Goal: Find contact information: Find contact information

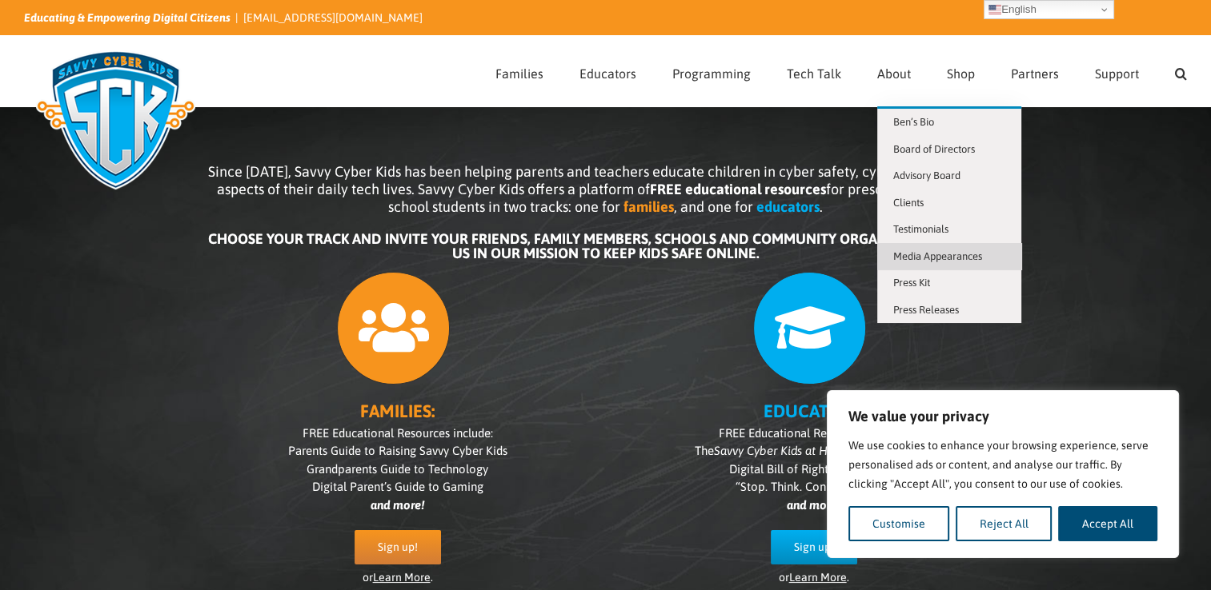
click at [935, 258] on span "Media Appearances" at bounding box center [937, 256] width 89 height 12
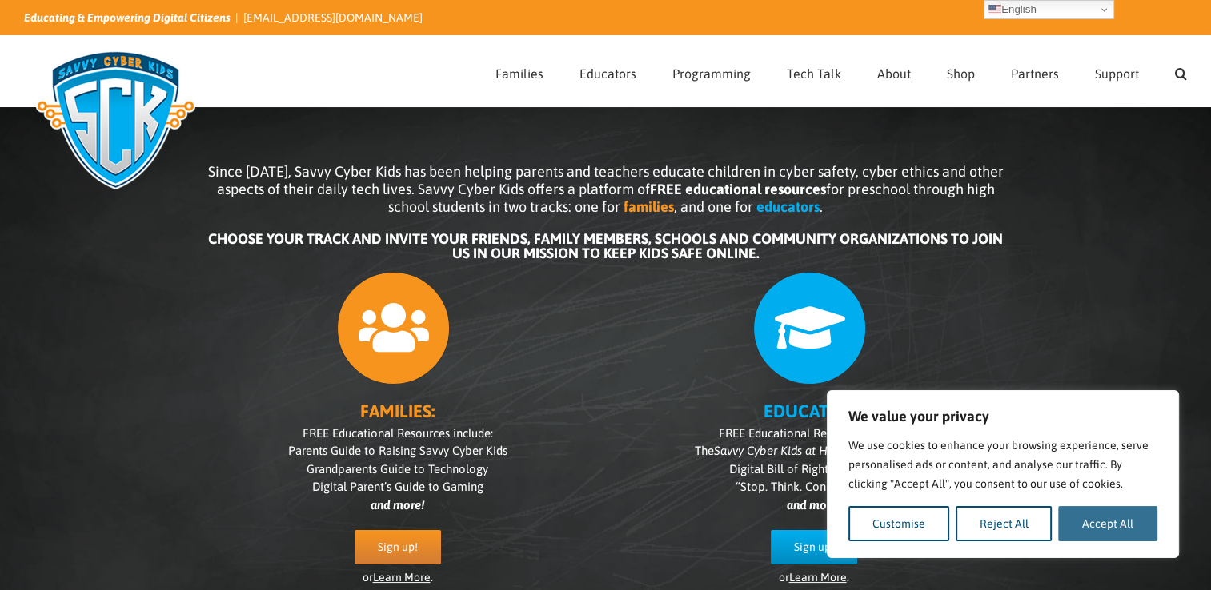
click at [1091, 530] on button "Accept All" at bounding box center [1107, 523] width 99 height 35
checkbox input "true"
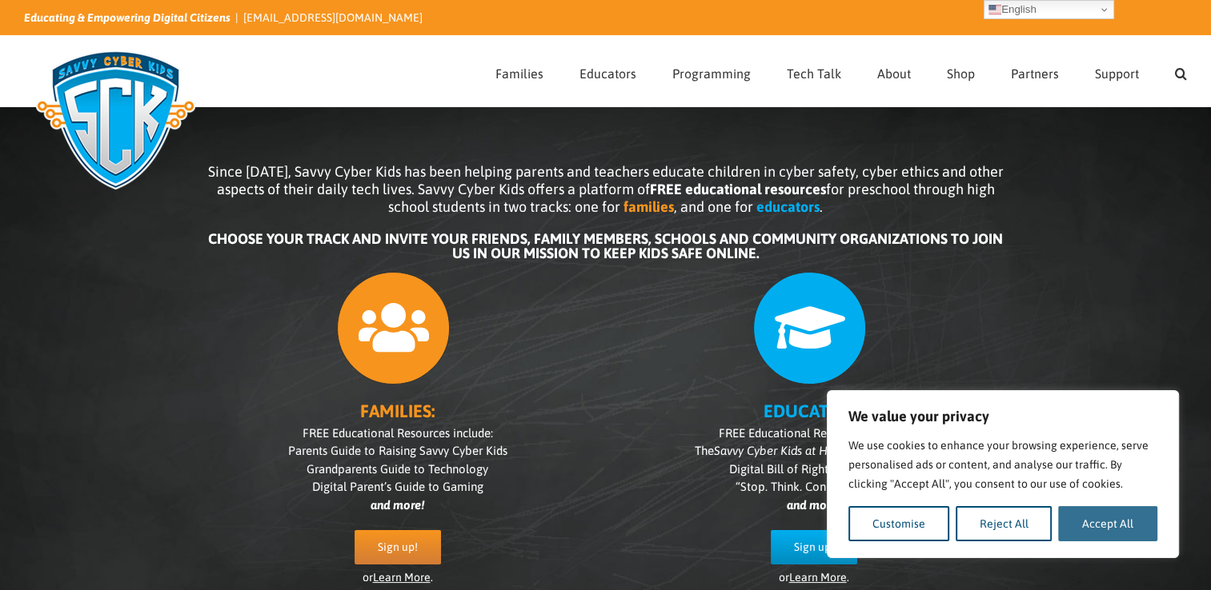
checkbox input "true"
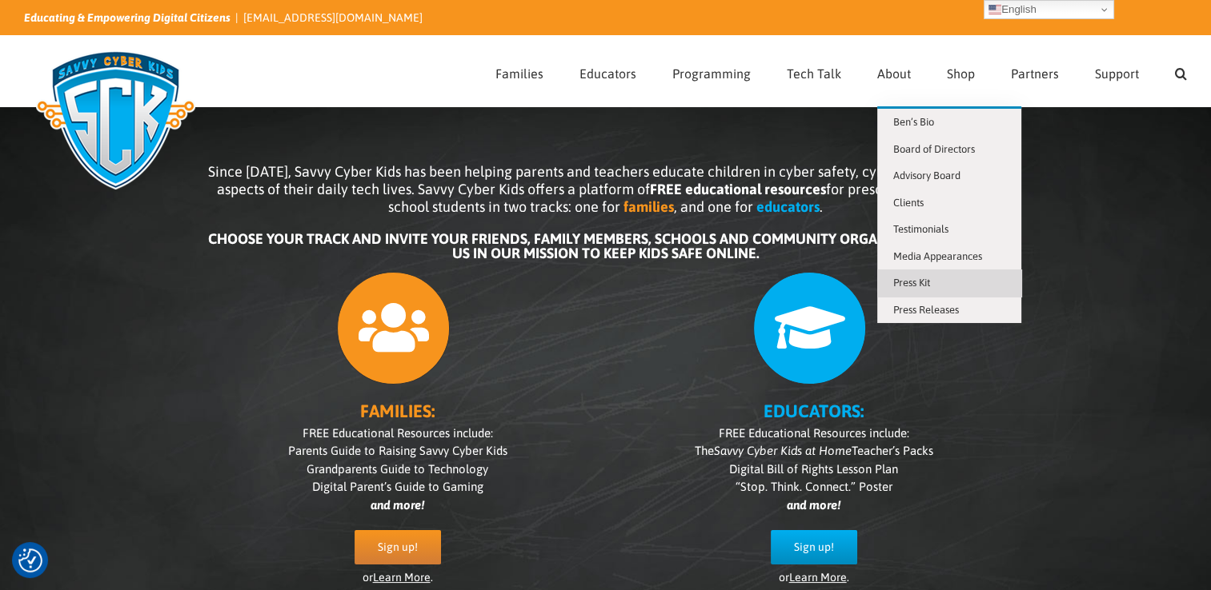
click at [930, 280] on span "Press Kit" at bounding box center [911, 283] width 37 height 12
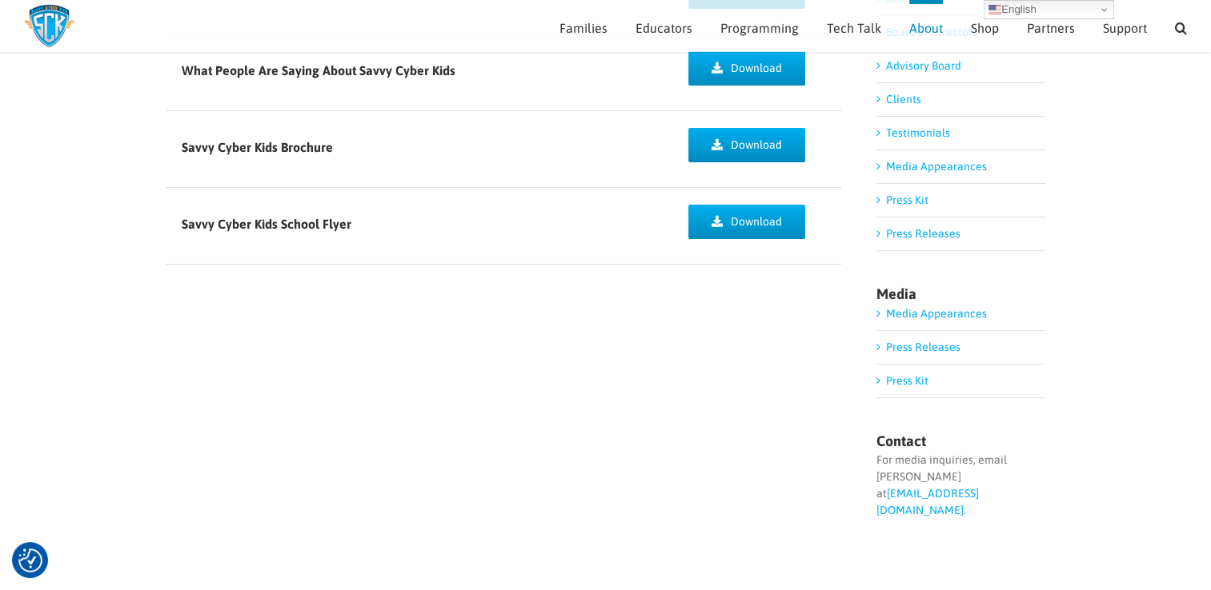
scroll to position [250, 0]
drag, startPoint x: 1028, startPoint y: 487, endPoint x: 871, endPoint y: 499, distance: 158.1
click at [871, 499] on div "Press Sheet Download What People Are Saying About Savvy Cyber Kids Download Sav…" at bounding box center [606, 261] width 880 height 606
drag, startPoint x: 871, startPoint y: 499, endPoint x: 818, endPoint y: 526, distance: 59.0
click at [818, 526] on div "Press Sheet Download What People Are Saying About Savvy Cyber Kids Download Sav…" at bounding box center [606, 261] width 880 height 606
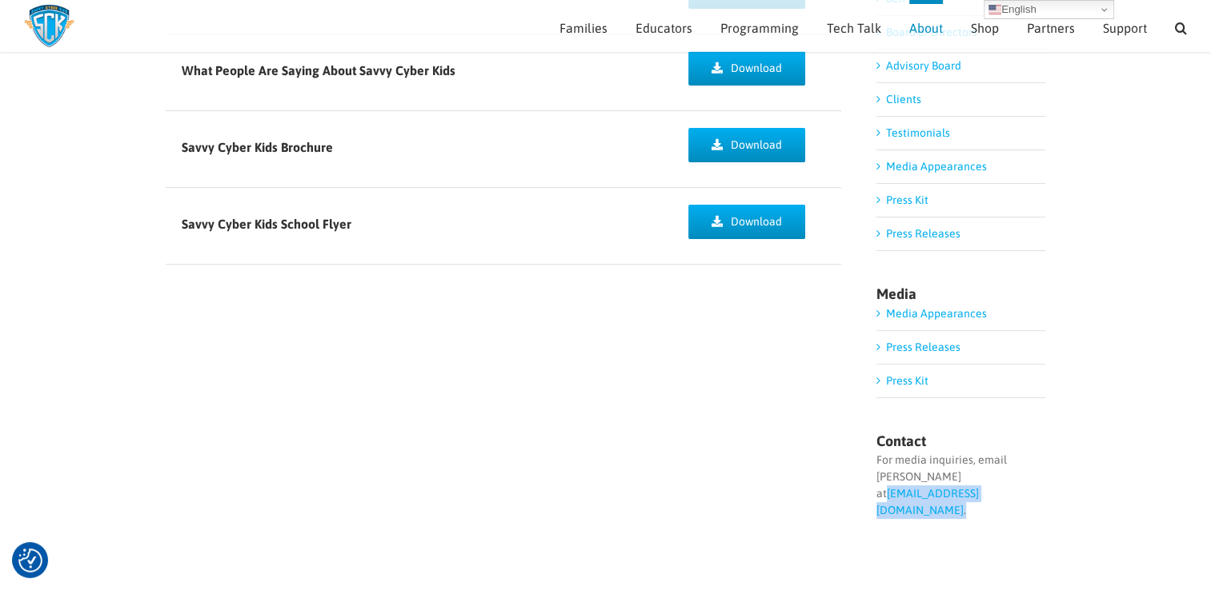
click at [1014, 492] on div "For media inquiries, email Ben Halpert at info@savvycyberkids.org ." at bounding box center [960, 485] width 169 height 67
drag, startPoint x: 1006, startPoint y: 493, endPoint x: 867, endPoint y: 505, distance: 139.7
click at [867, 505] on div "Press Sheet Download What People Are Saying About Savvy Cyber Kids Download Sav…" at bounding box center [606, 261] width 880 height 606
copy div "info@savvycyberkids.org ."
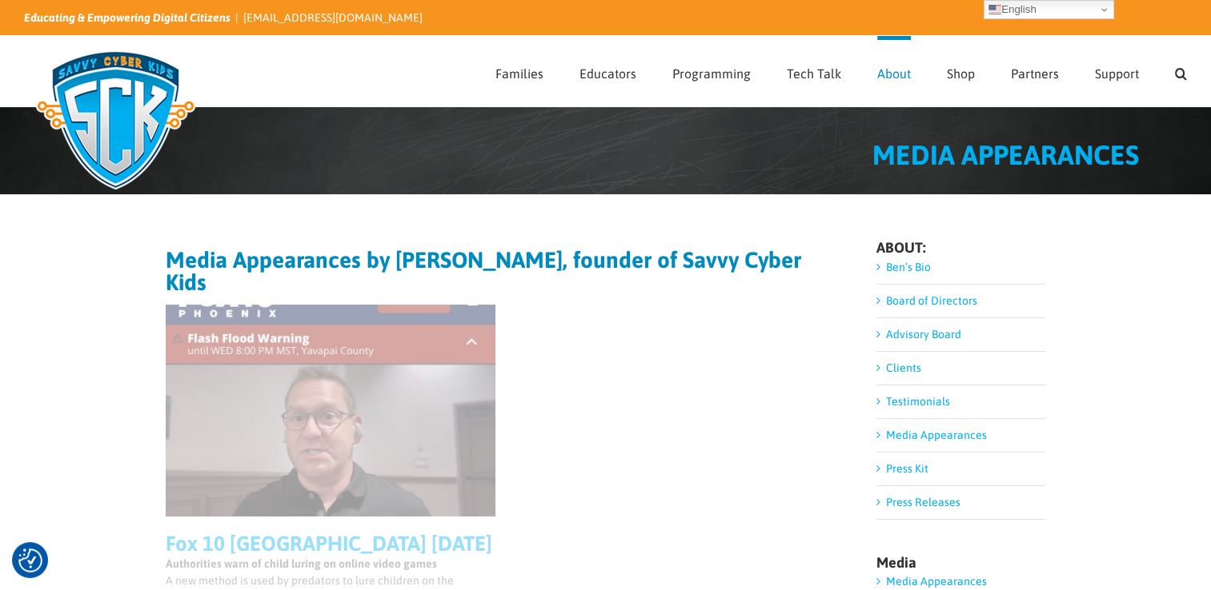
checkbox input "true"
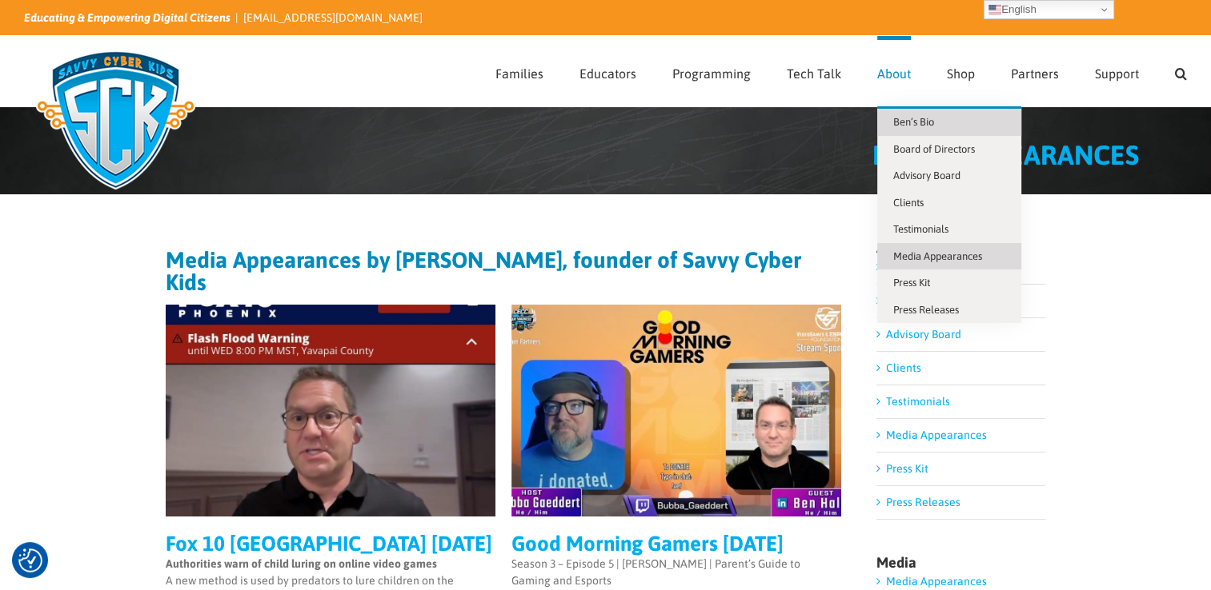
click at [914, 125] on span "Ben’s Bio" at bounding box center [913, 122] width 41 height 12
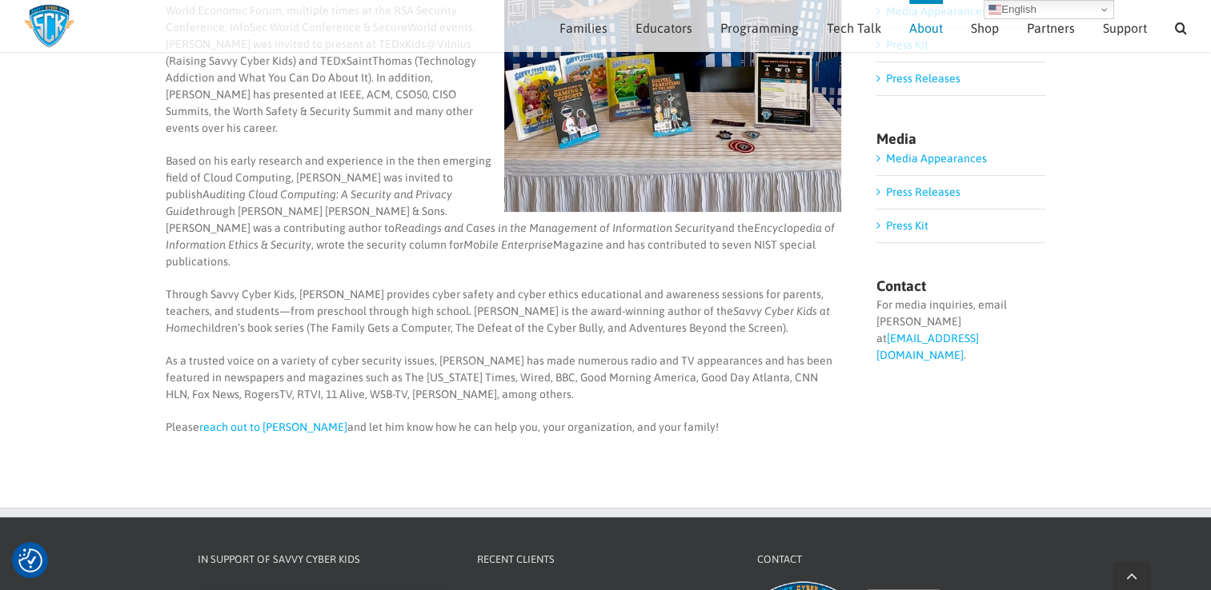
scroll to position [453, 0]
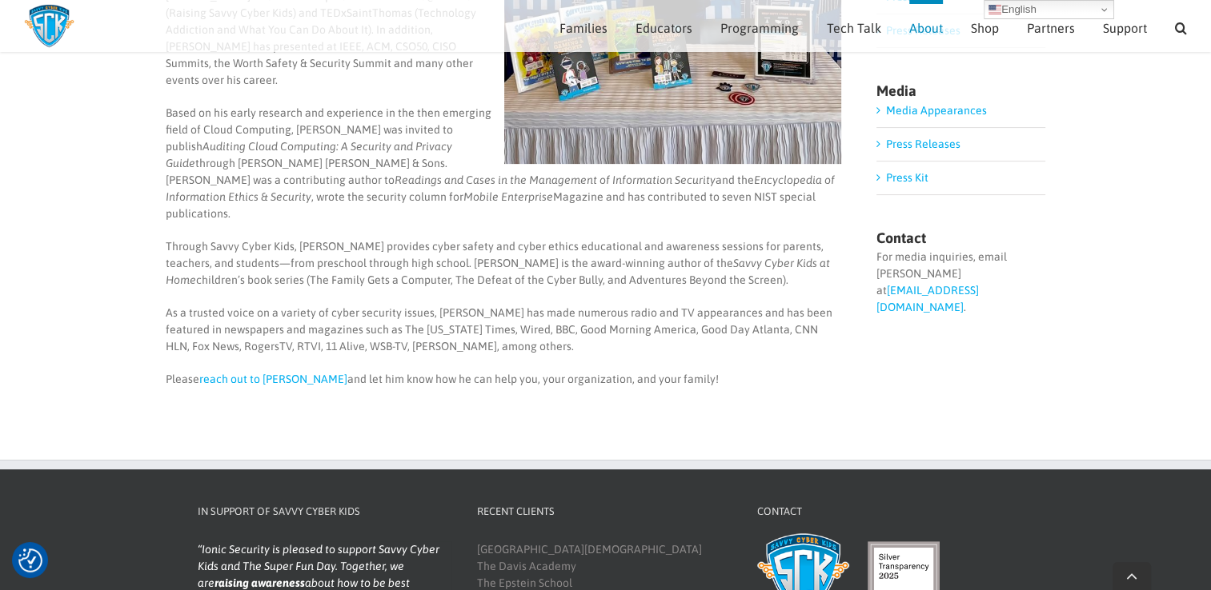
click at [909, 287] on link "[EMAIL_ADDRESS][DOMAIN_NAME]" at bounding box center [927, 299] width 102 height 30
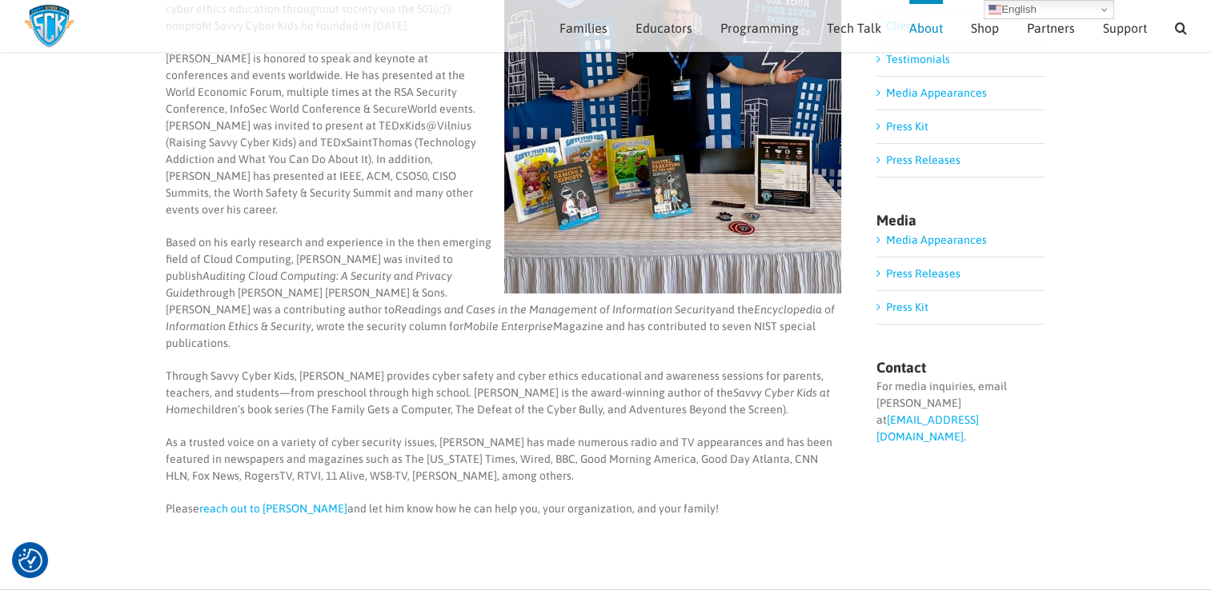
scroll to position [240, 0]
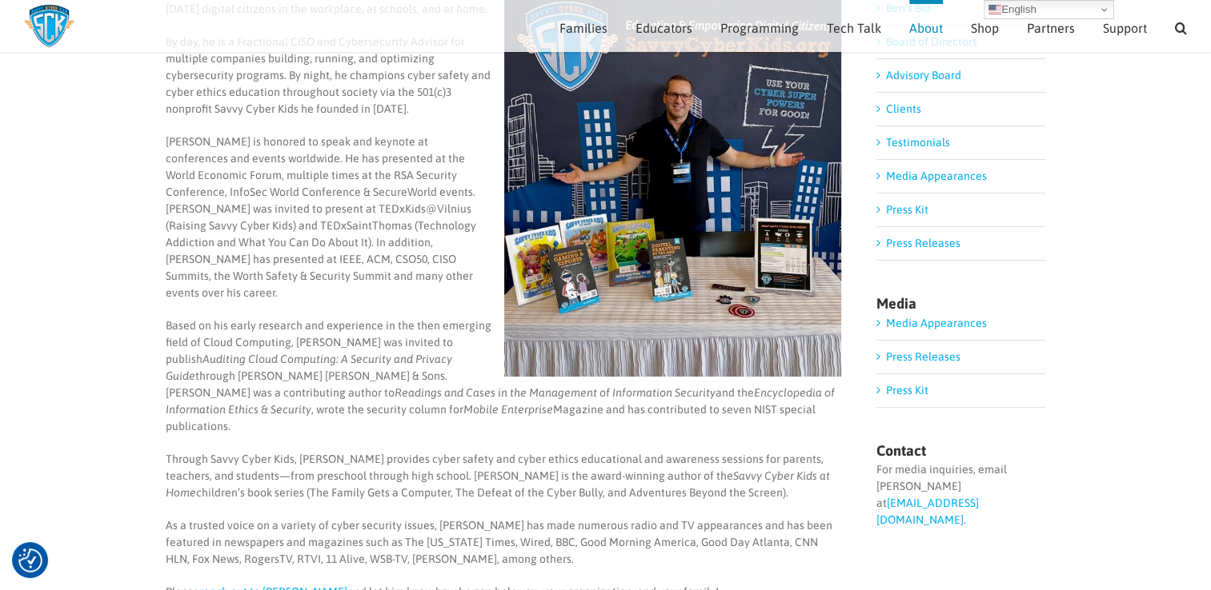
click at [919, 387] on link "Press Kit" at bounding box center [907, 390] width 42 height 13
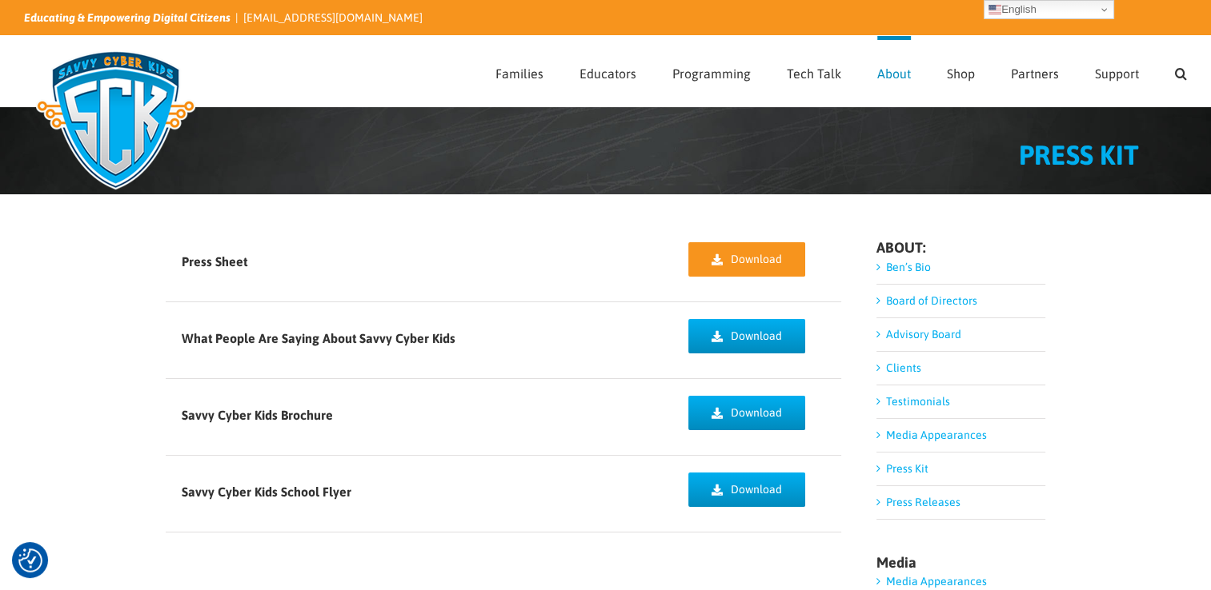
click at [743, 258] on span "Download" at bounding box center [756, 260] width 51 height 14
